Goal: Task Accomplishment & Management: Manage account settings

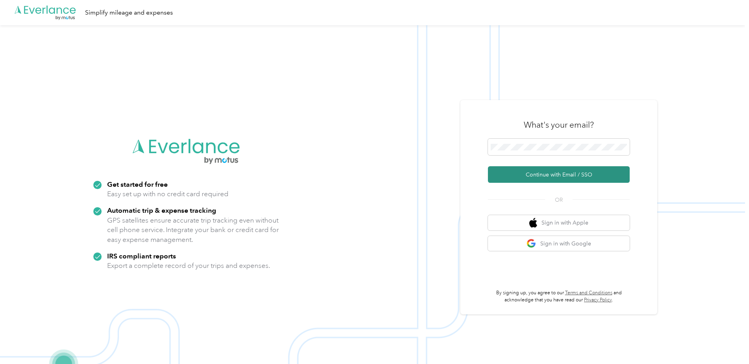
click at [573, 178] on button "Continue with Email / SSO" at bounding box center [559, 174] width 142 height 17
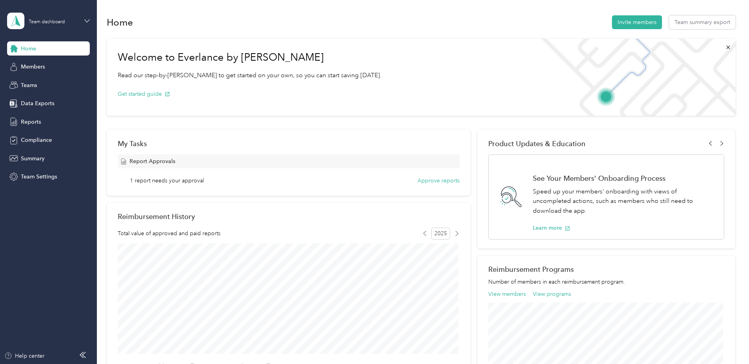
click at [87, 19] on icon at bounding box center [87, 21] width 6 height 6
click at [257, 55] on h1 "Welcome to Everlance by [PERSON_NAME]" at bounding box center [250, 57] width 264 height 13
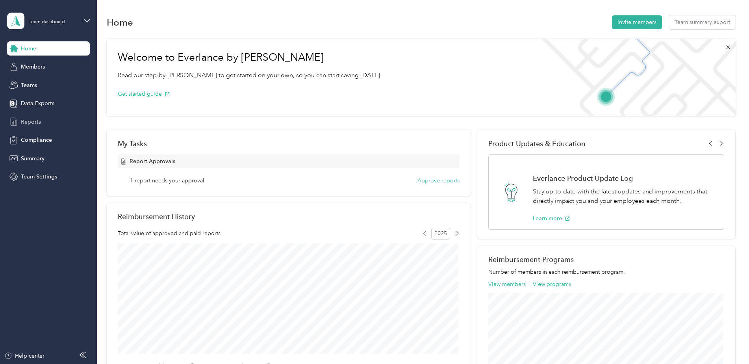
click at [32, 119] on span "Reports" at bounding box center [31, 122] width 20 height 8
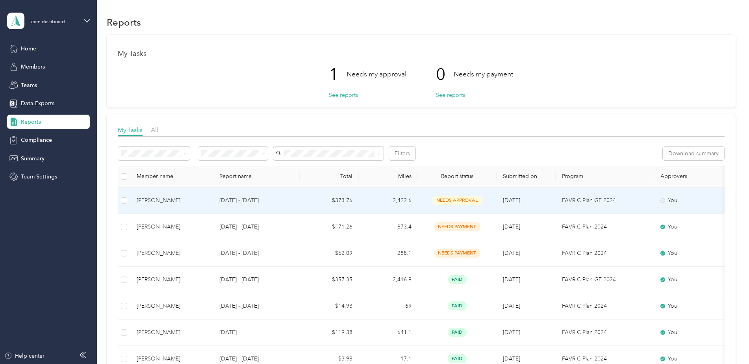
click at [239, 196] on p "[DATE] - [DATE]" at bounding box center [256, 200] width 74 height 9
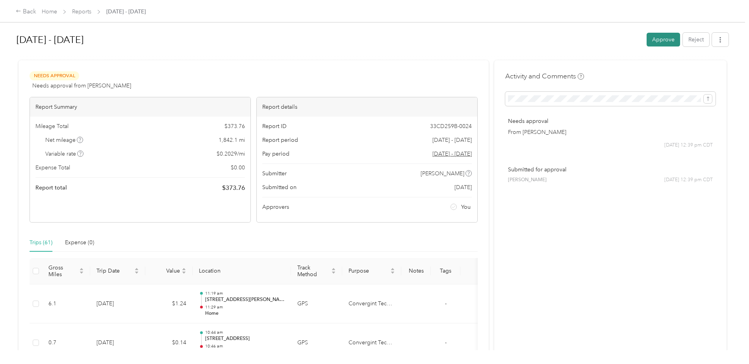
click at [664, 44] on button "Approve" at bounding box center [662, 40] width 33 height 14
